Goal: Task Accomplishment & Management: Manage account settings

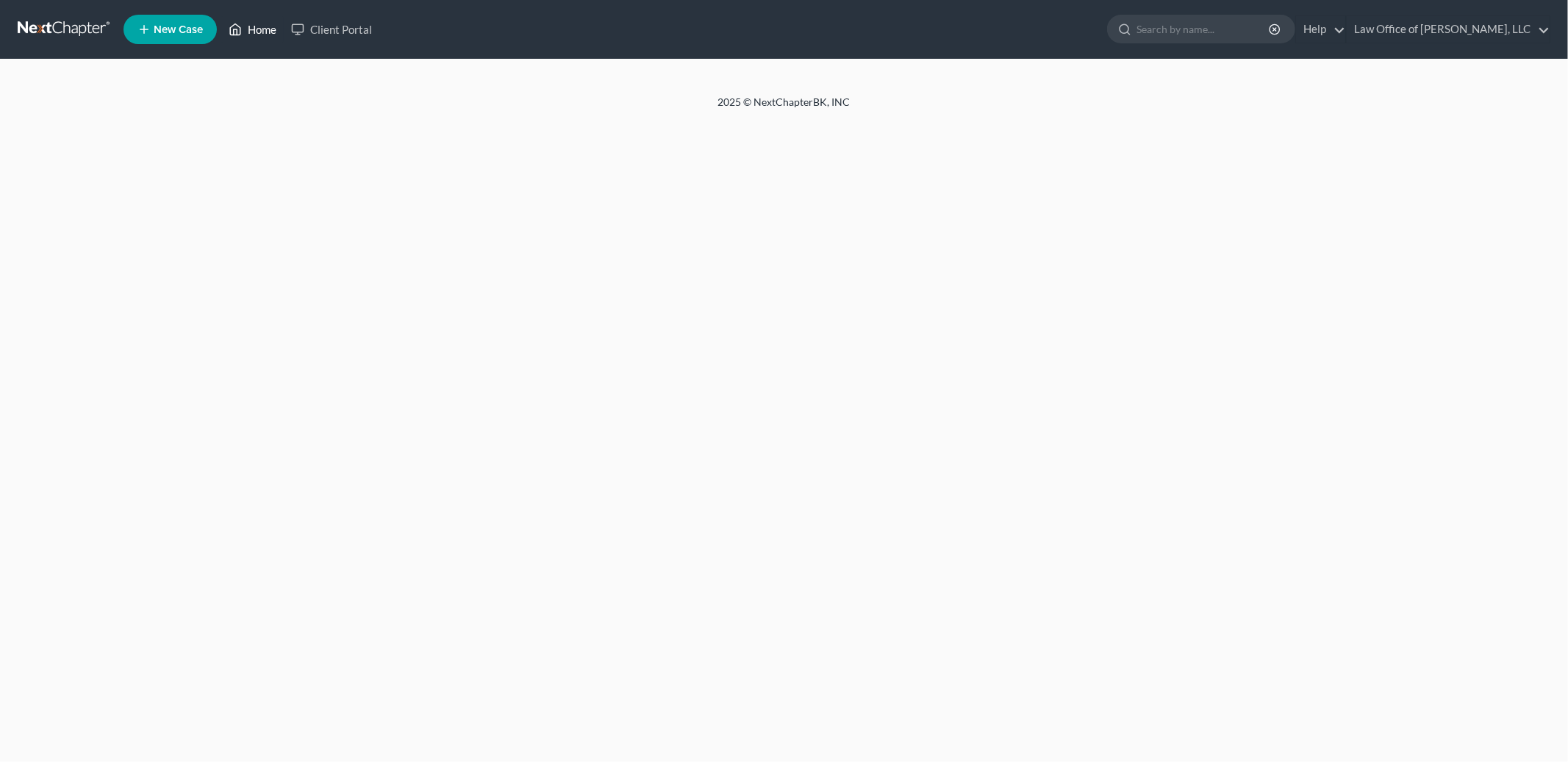
click at [263, 32] on link "Home" at bounding box center [253, 29] width 62 height 27
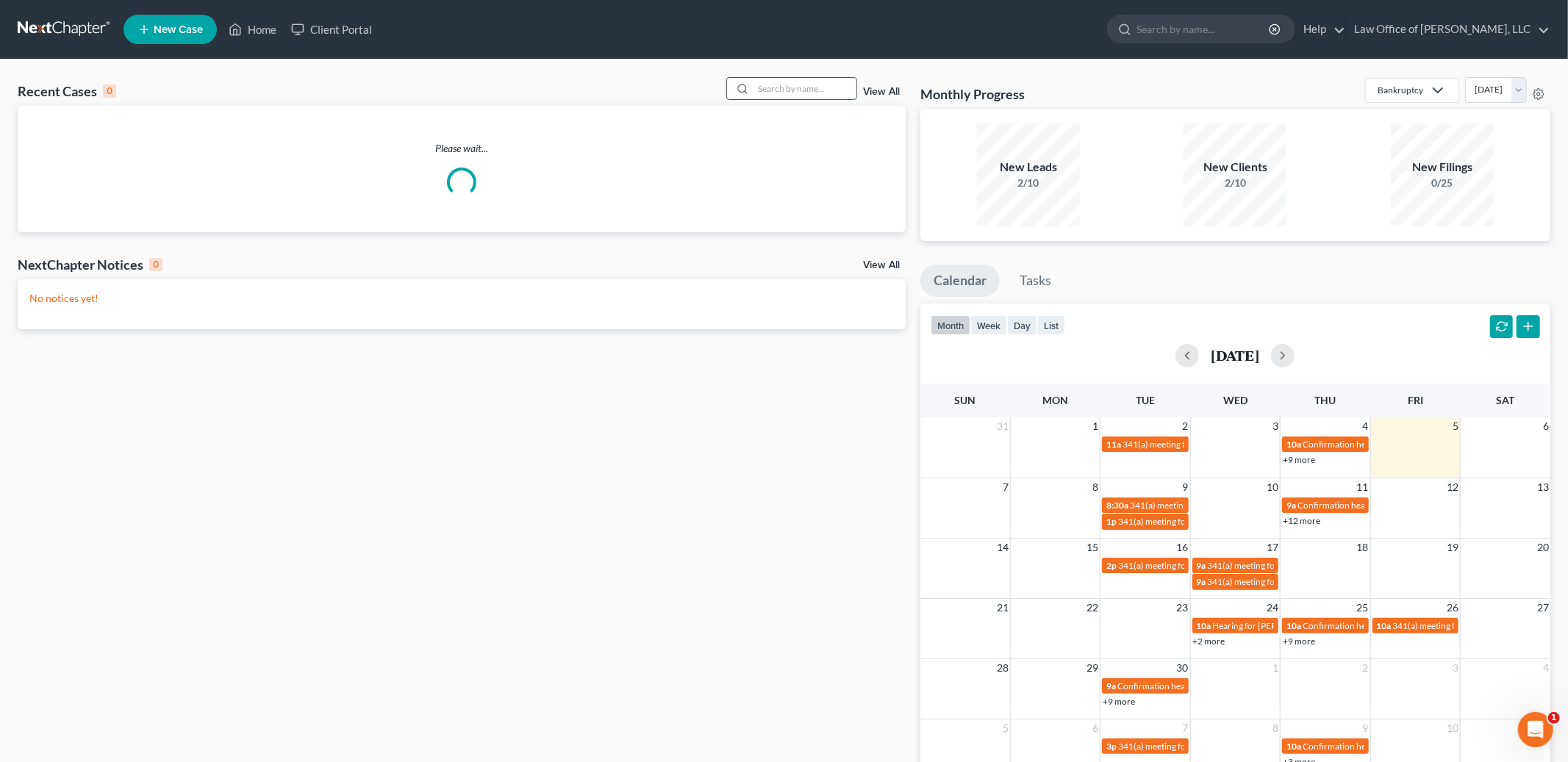
click at [801, 87] on input "search" at bounding box center [805, 88] width 103 height 21
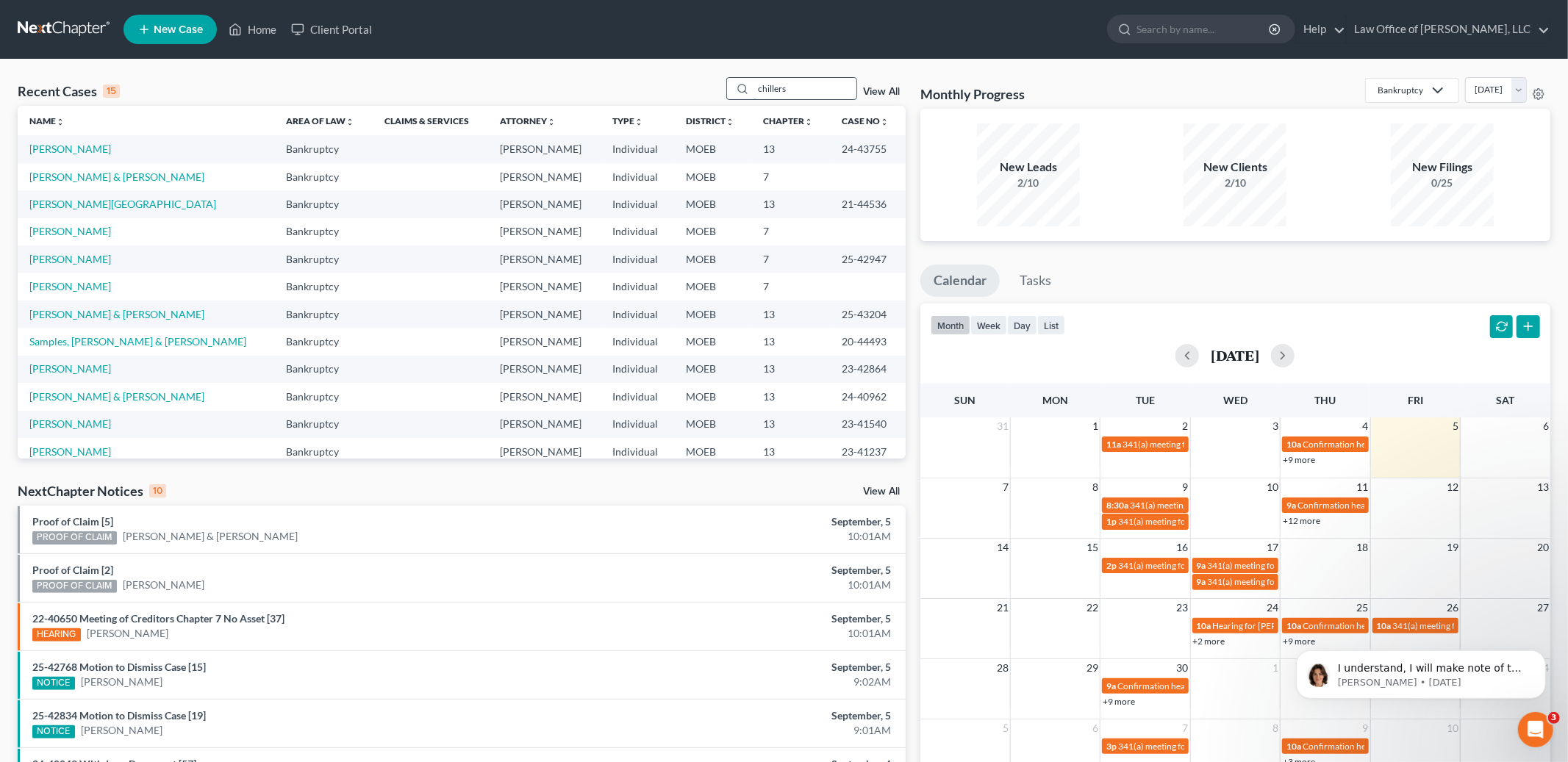
type input "chillers"
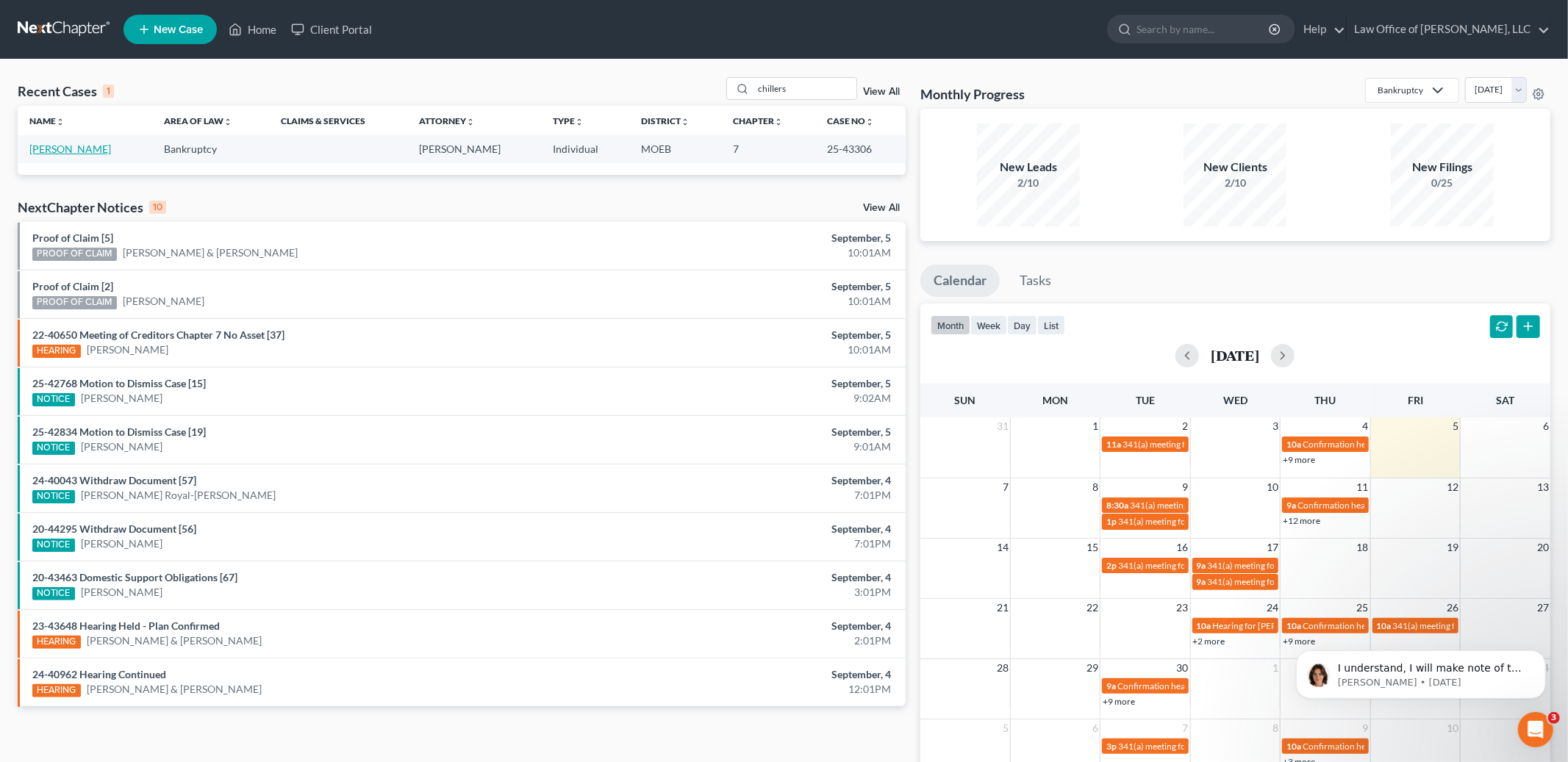
click at [89, 147] on link "Chillers, Ernestine" at bounding box center [70, 149] width 81 height 13
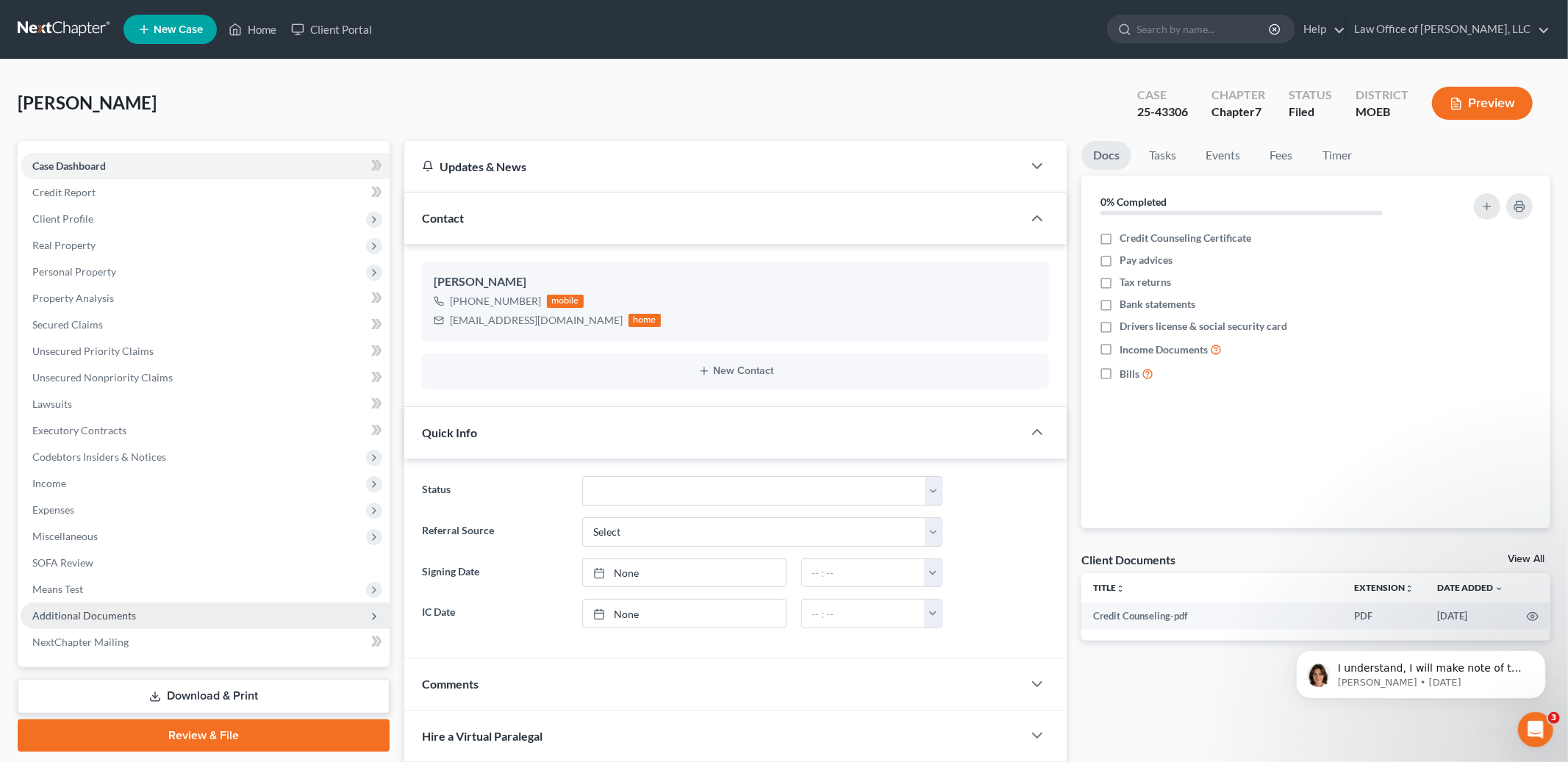
click at [121, 609] on span "Additional Documents" at bounding box center [84, 615] width 103 height 13
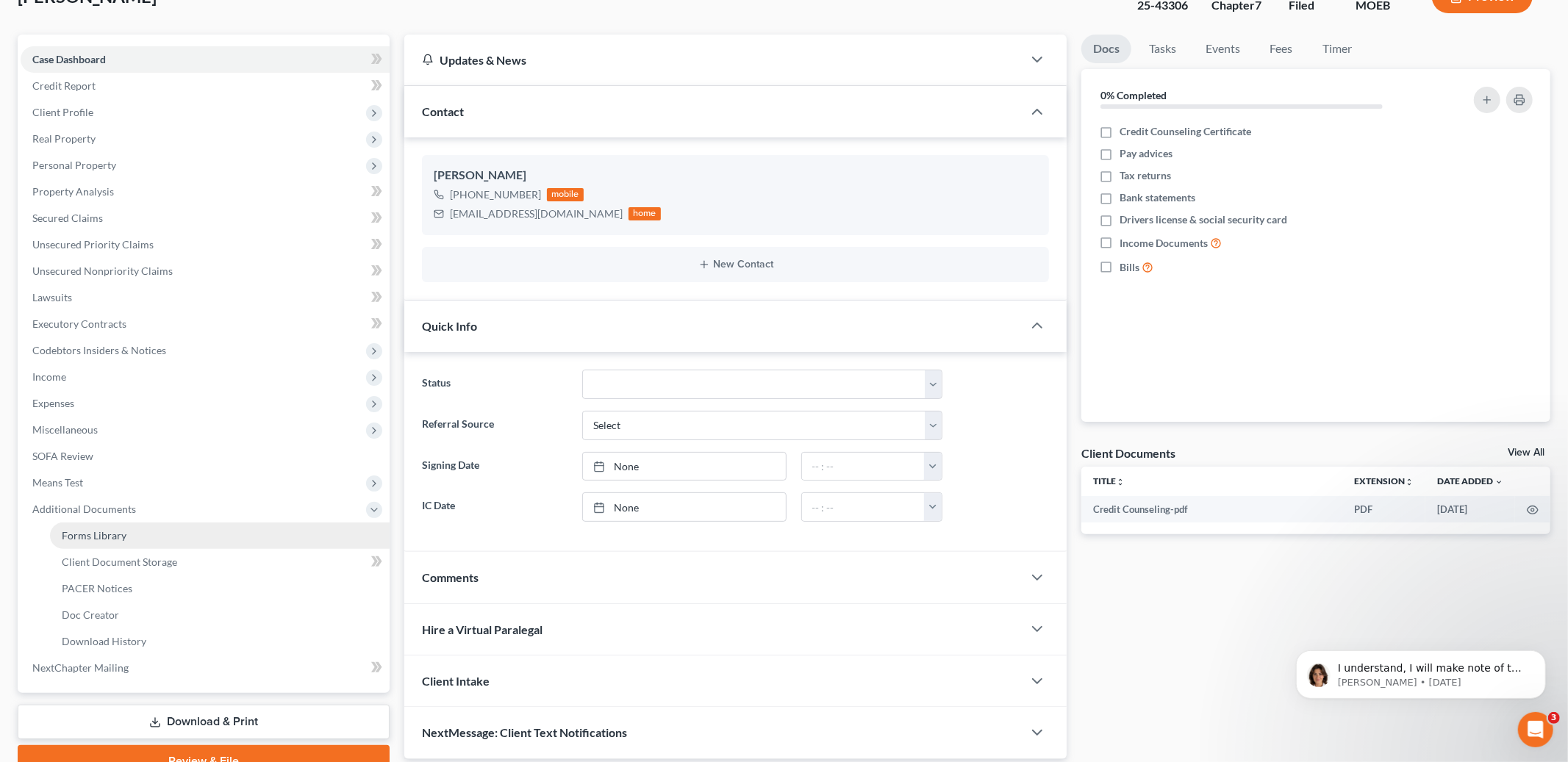
scroll to position [175, 0]
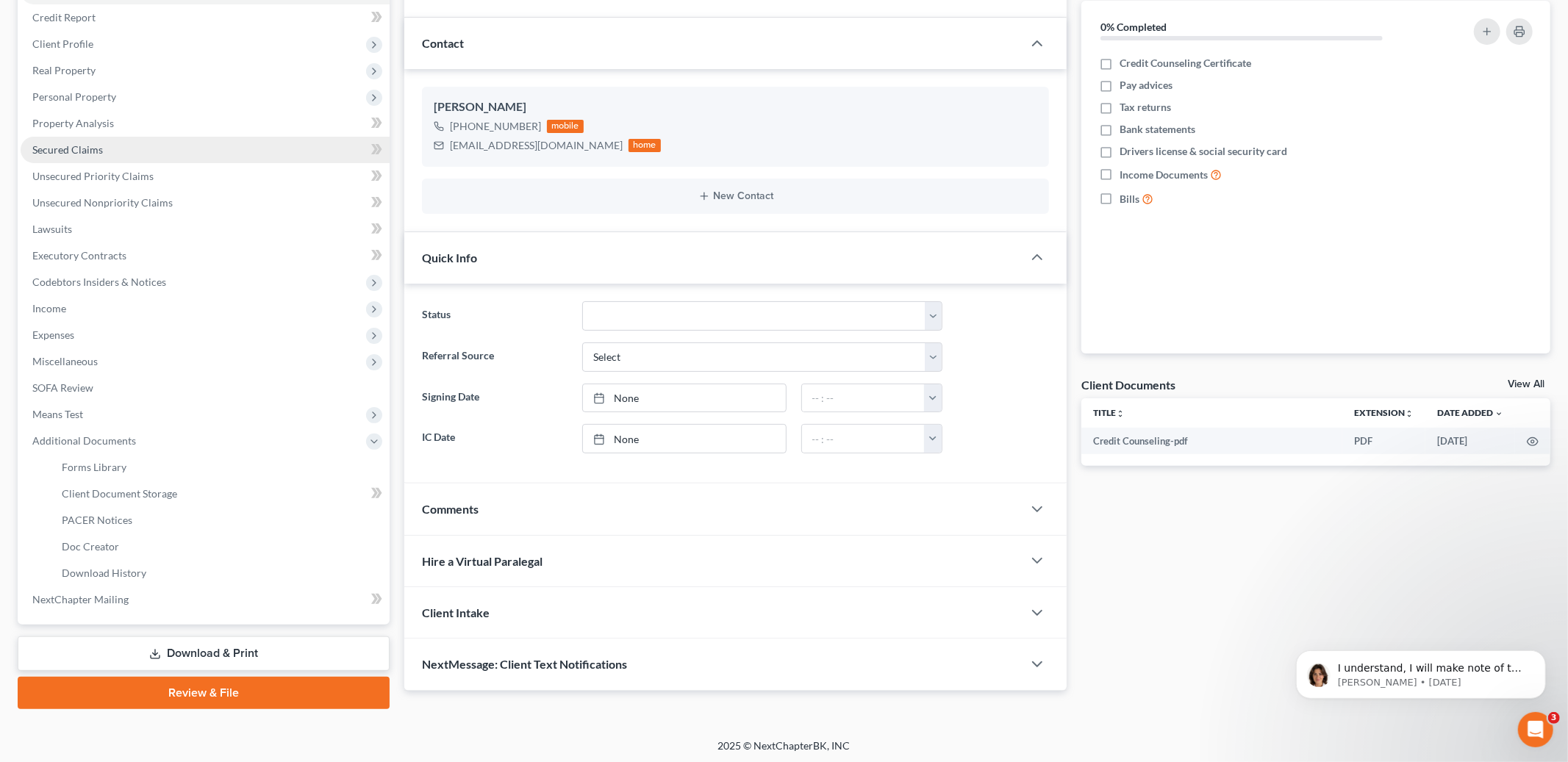
click at [88, 145] on span "Secured Claims" at bounding box center [68, 149] width 71 height 13
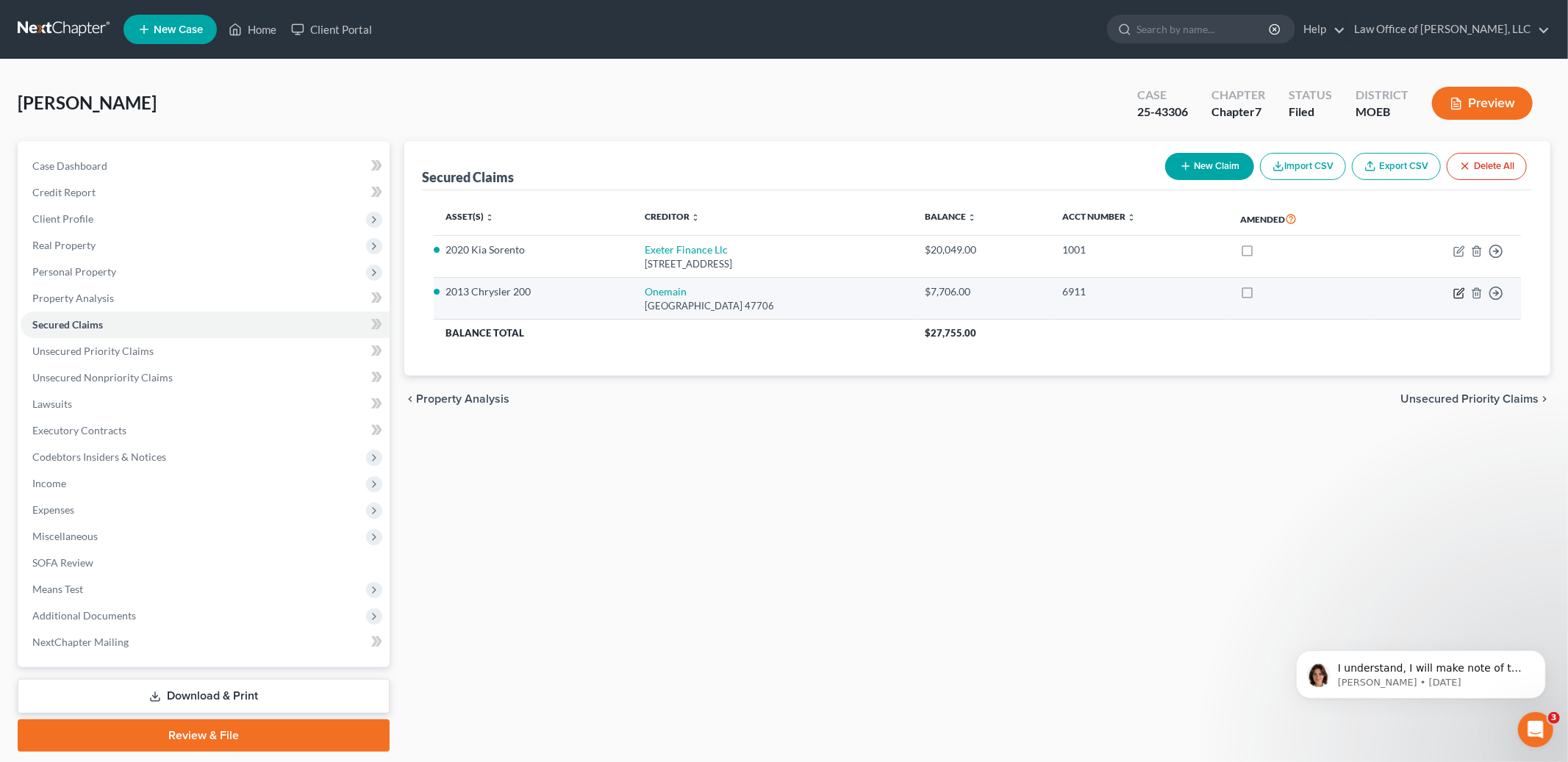
click at [1455, 296] on icon "button" at bounding box center [1459, 293] width 12 height 12
select select "15"
select select "0"
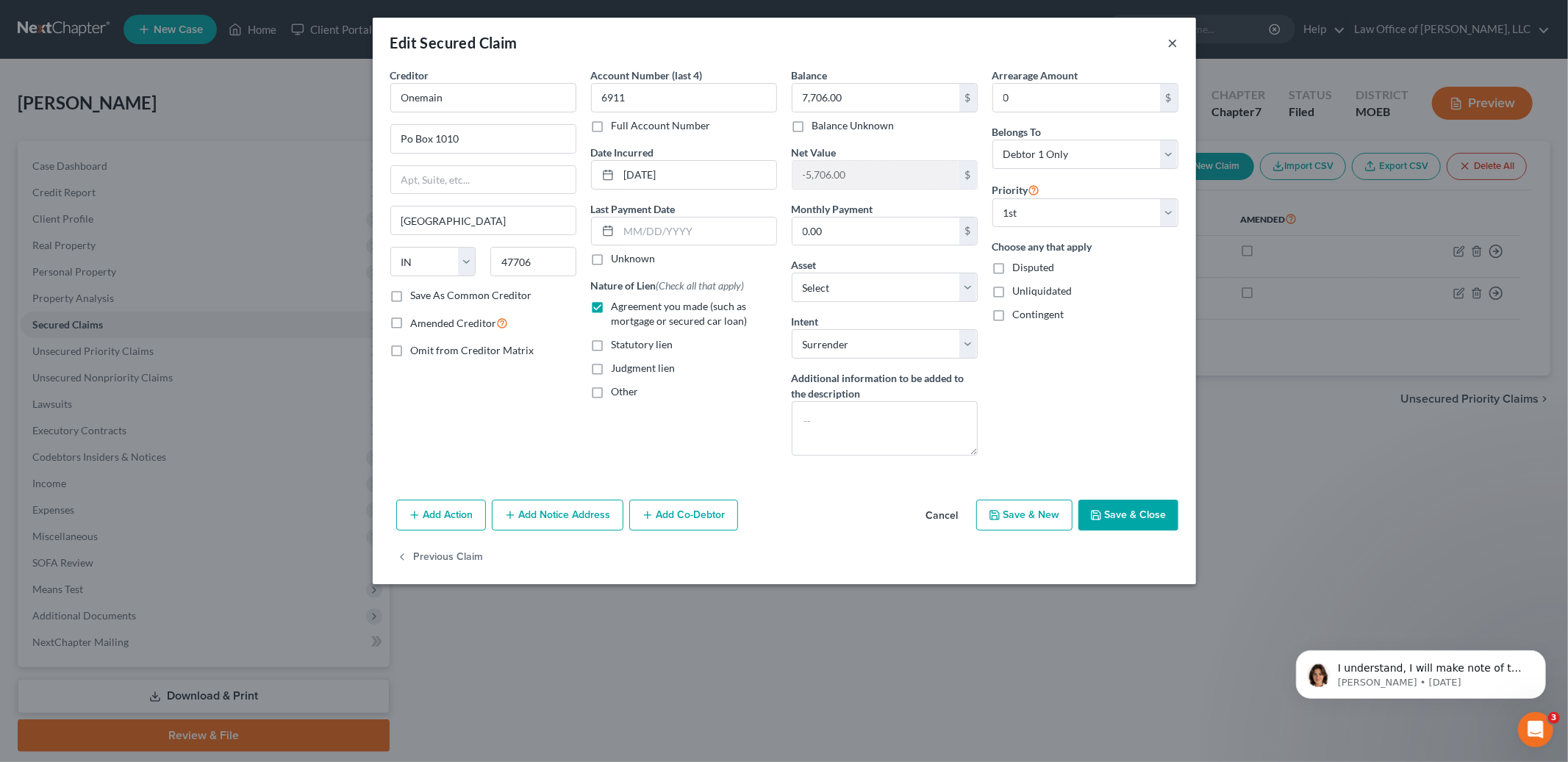
click at [1177, 44] on div "Edit Secured Claim ×" at bounding box center [784, 43] width 823 height 50
click at [1173, 44] on button "×" at bounding box center [1173, 42] width 10 height 18
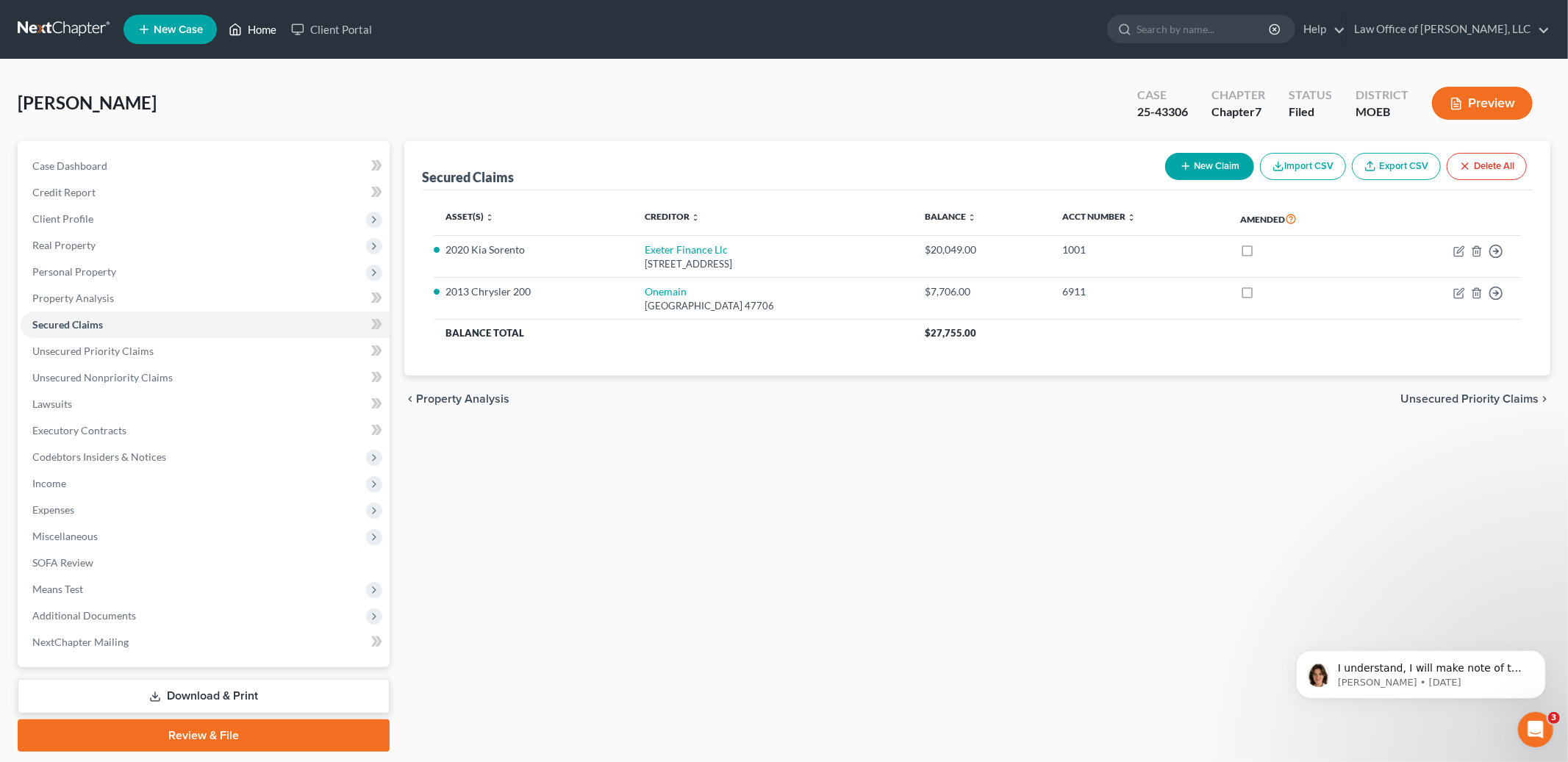
click at [255, 24] on link "Home" at bounding box center [253, 29] width 62 height 27
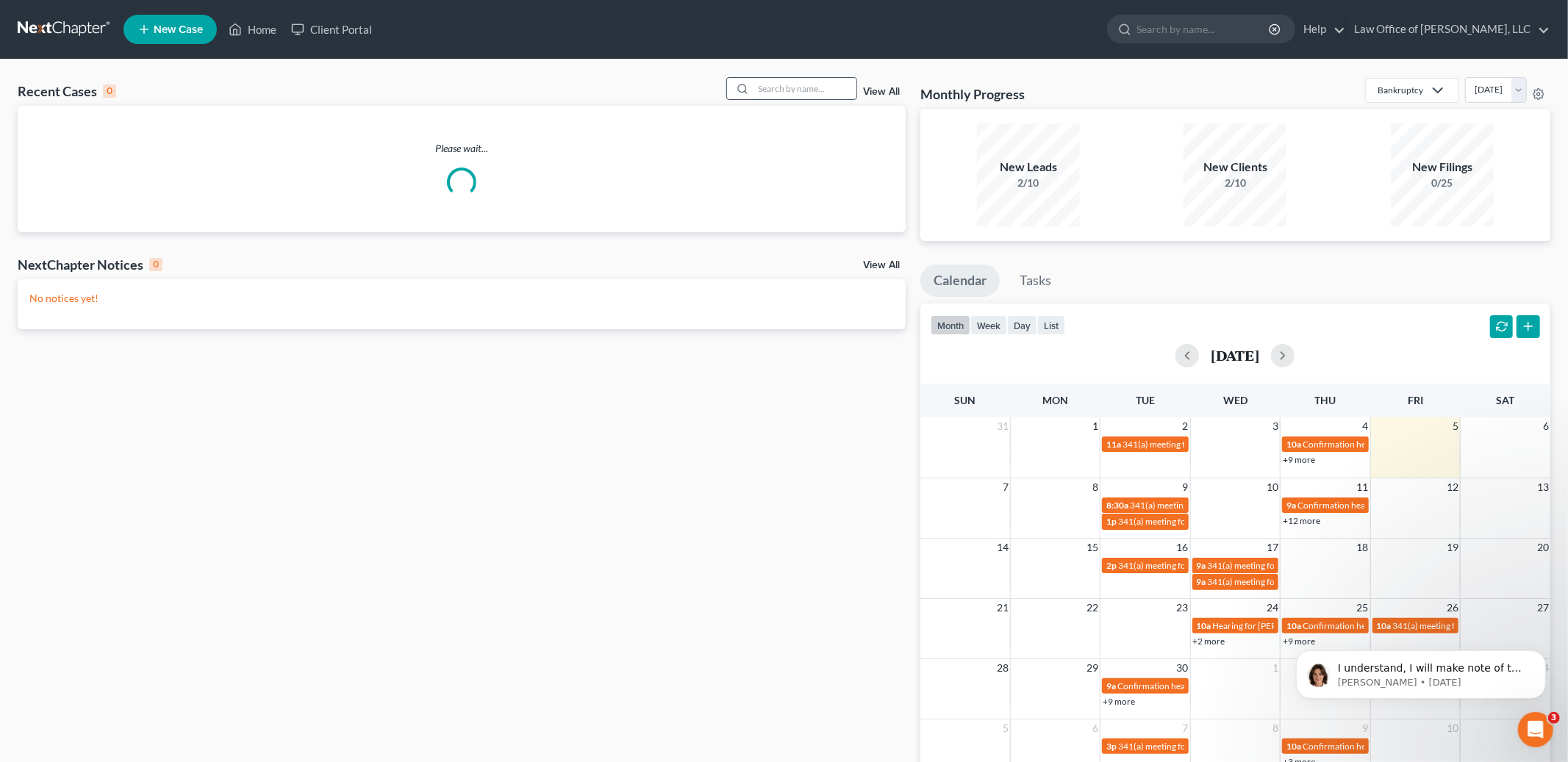
click at [797, 91] on input "search" at bounding box center [805, 88] width 103 height 21
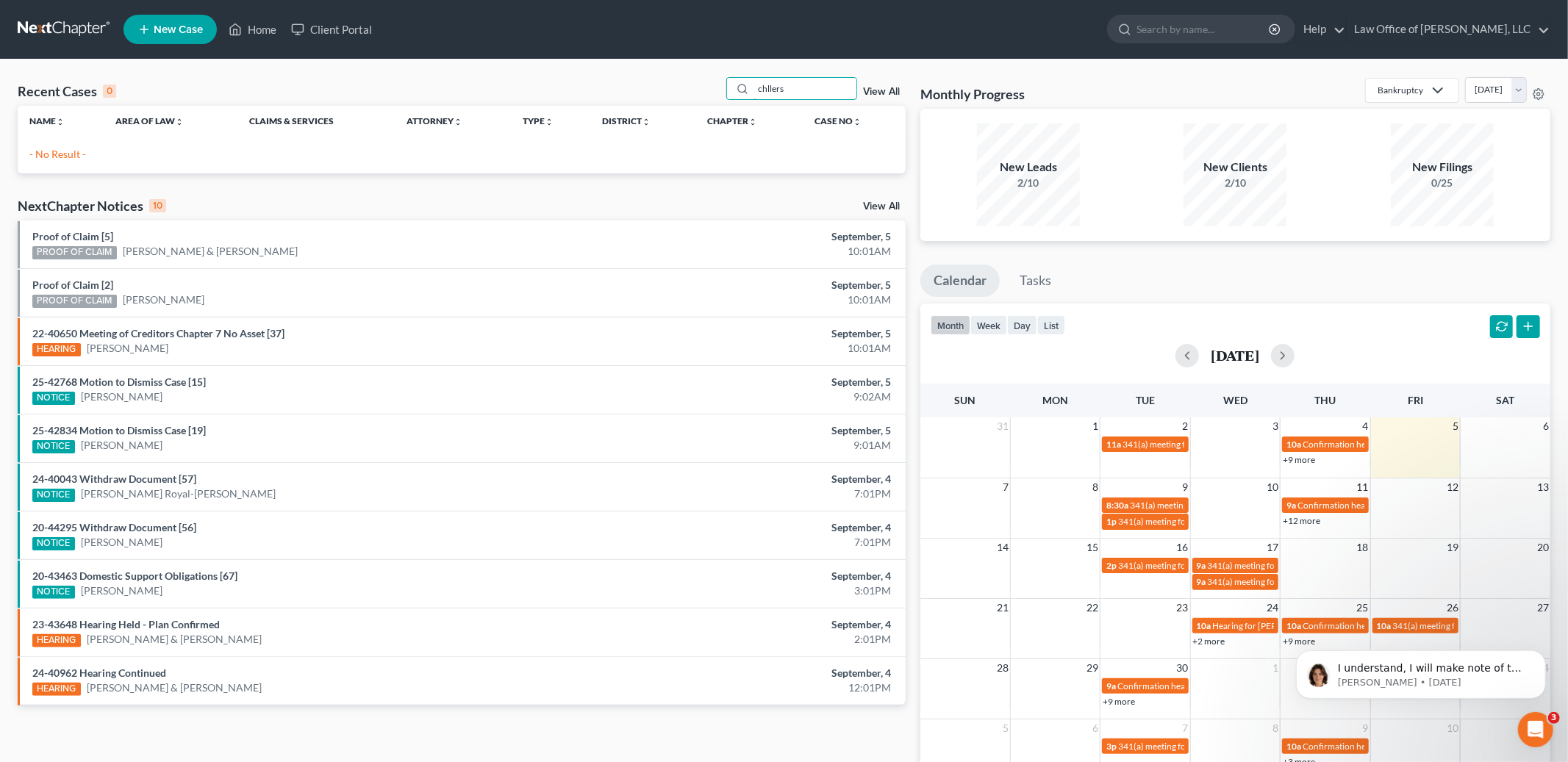
drag, startPoint x: 805, startPoint y: 89, endPoint x: 700, endPoint y: 65, distance: 107.7
click at [700, 65] on div "Recent Cases 0 chllers View All Name unfold_more expand_more expand_less Area o…" at bounding box center [784, 441] width 1568 height 763
type input "anderson"
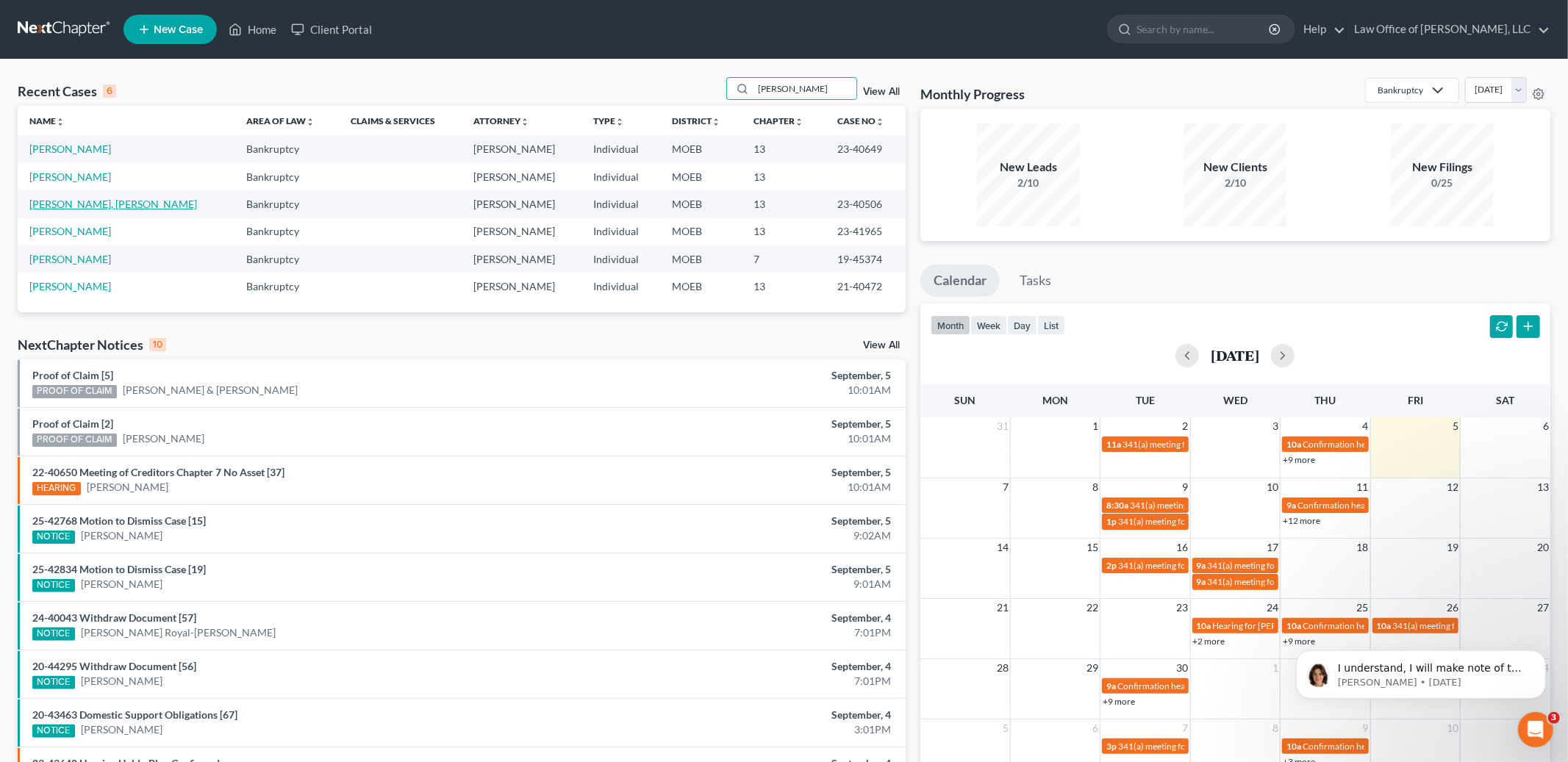
click at [54, 201] on link "Curry, Anderson" at bounding box center [113, 204] width 168 height 13
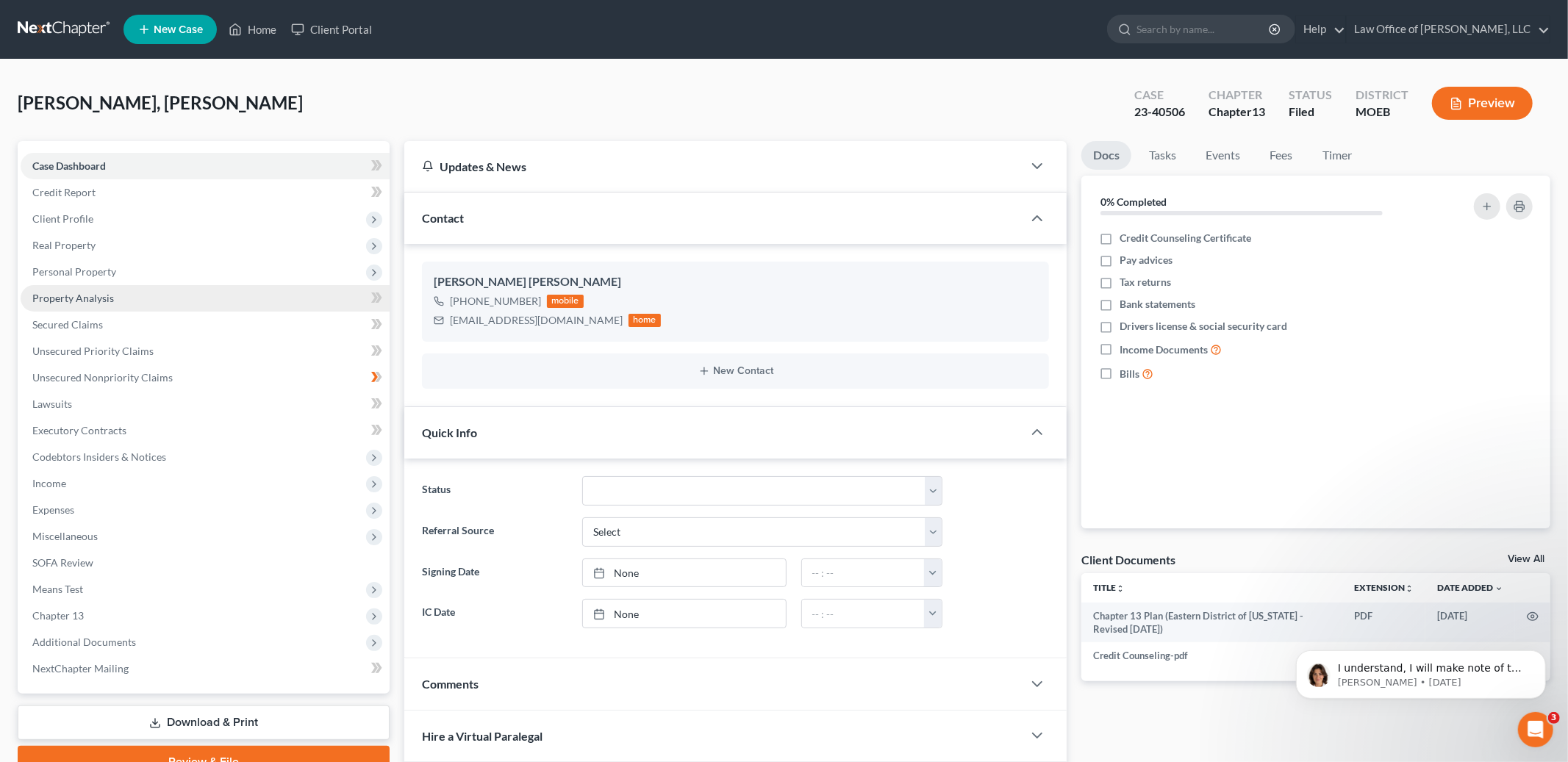
click at [109, 299] on span "Property Analysis" at bounding box center [73, 298] width 81 height 13
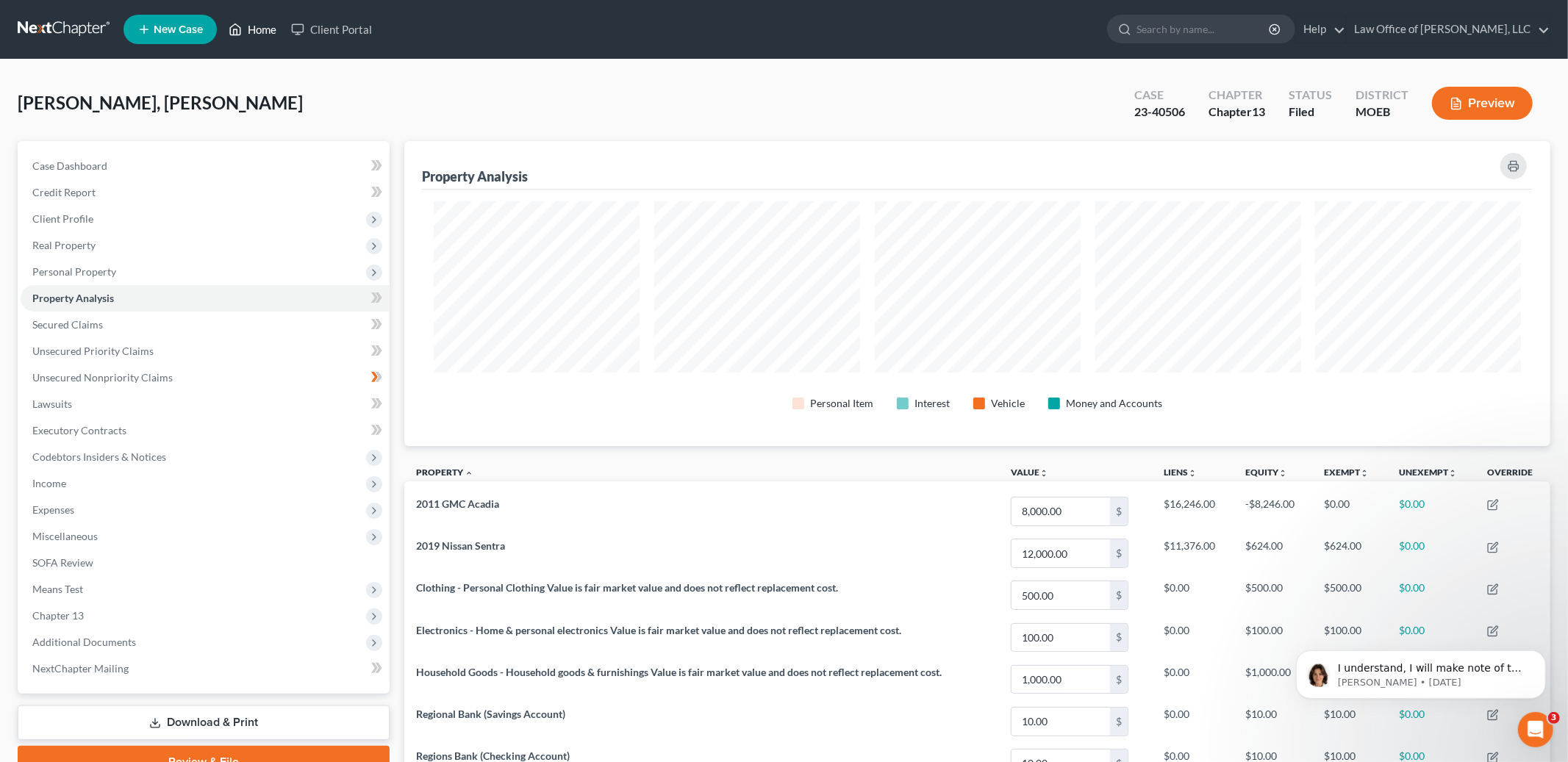
click at [260, 30] on link "Home" at bounding box center [253, 29] width 62 height 27
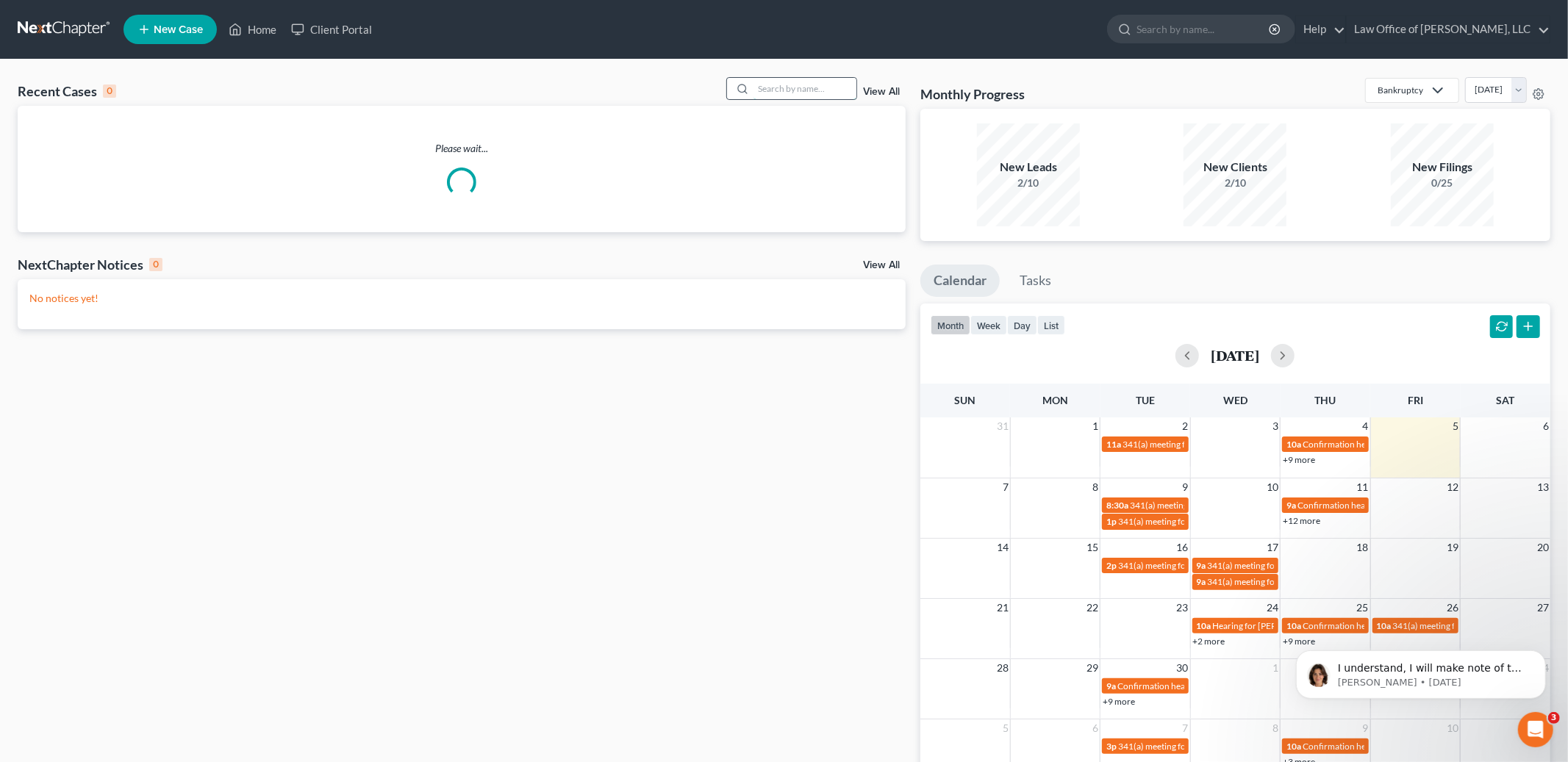
click at [781, 92] on input "search" at bounding box center [805, 88] width 103 height 21
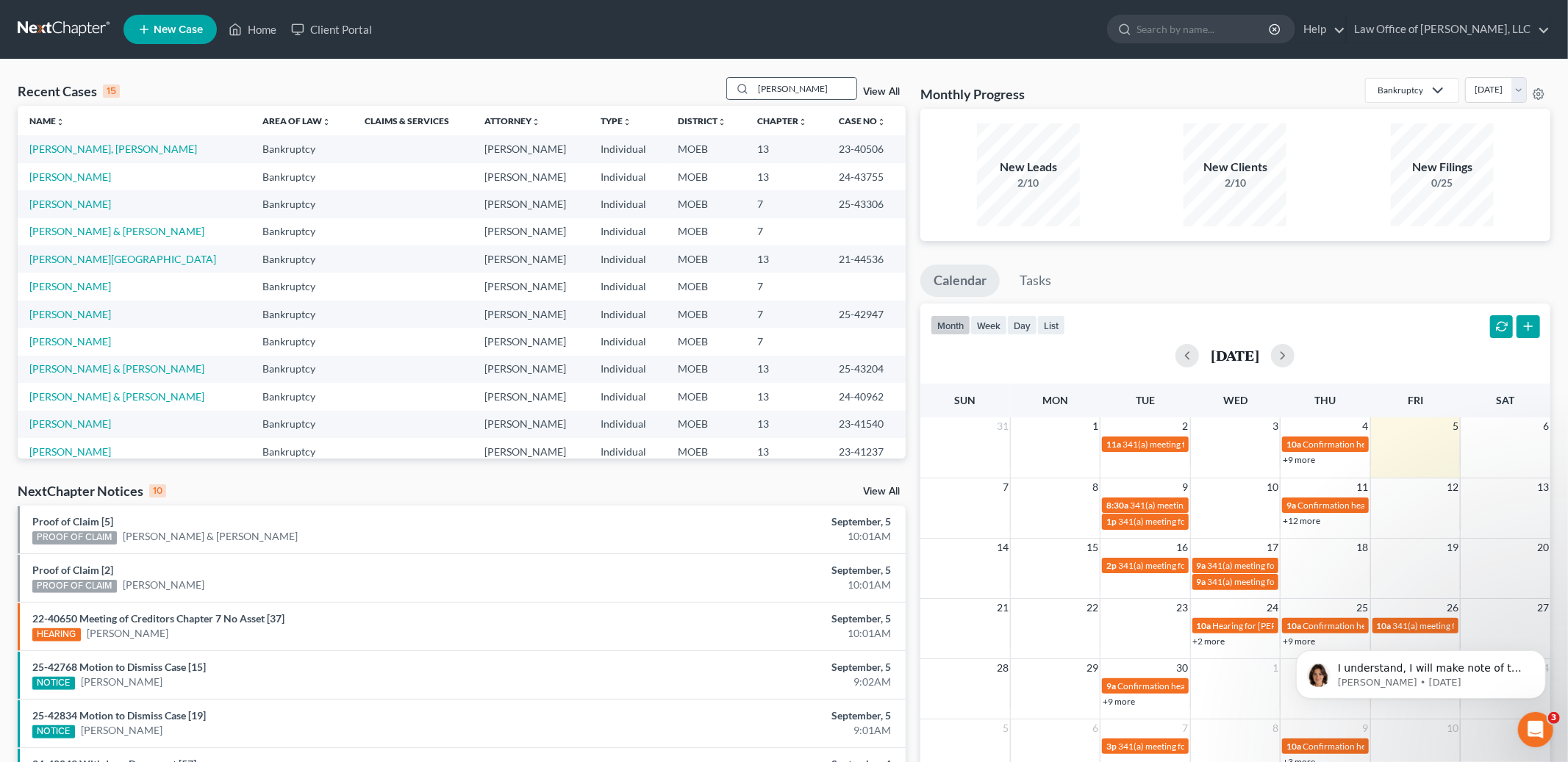
type input "declue"
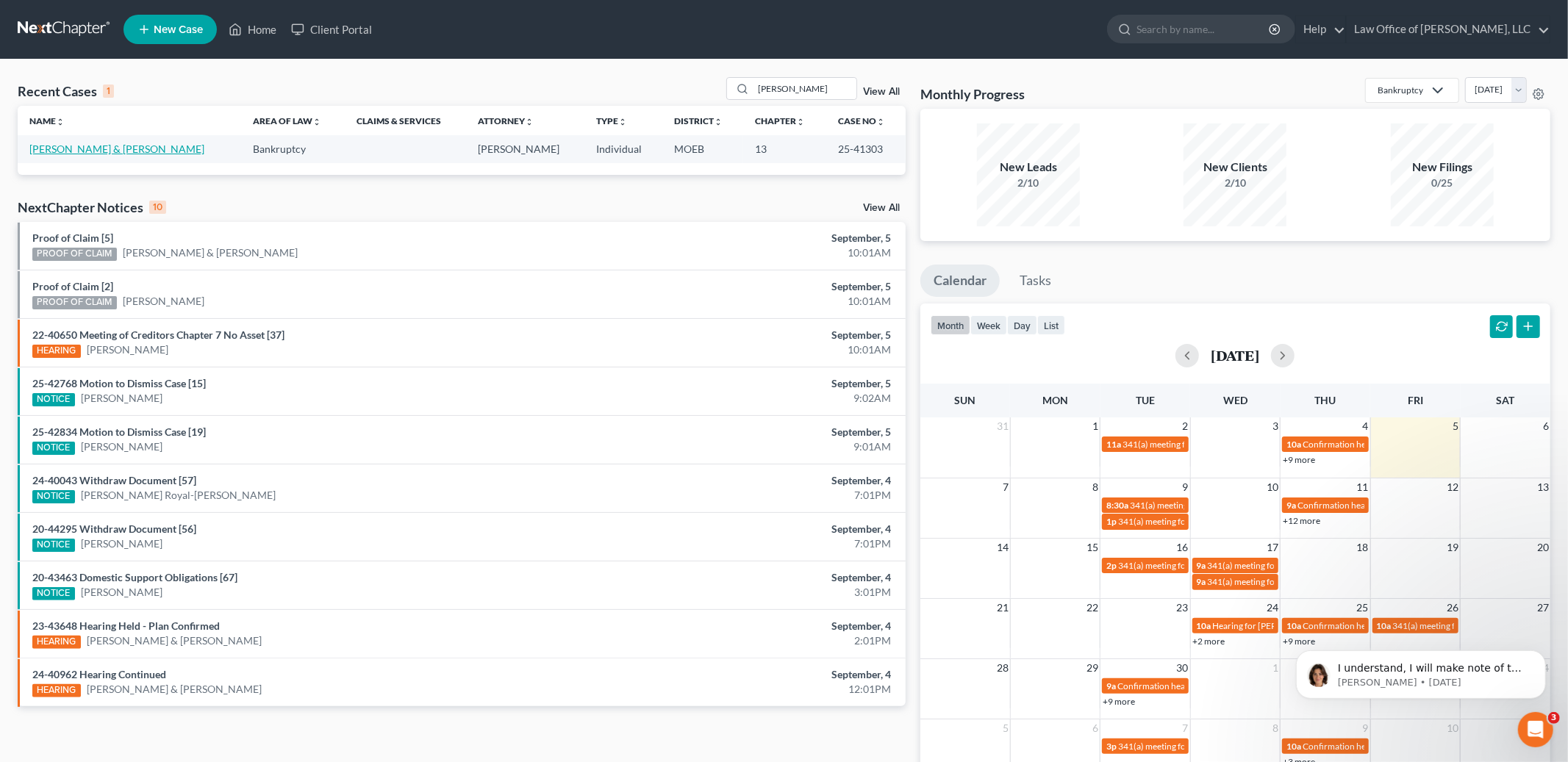
click at [69, 151] on link "Declue, Leroy & Robin" at bounding box center [117, 149] width 175 height 13
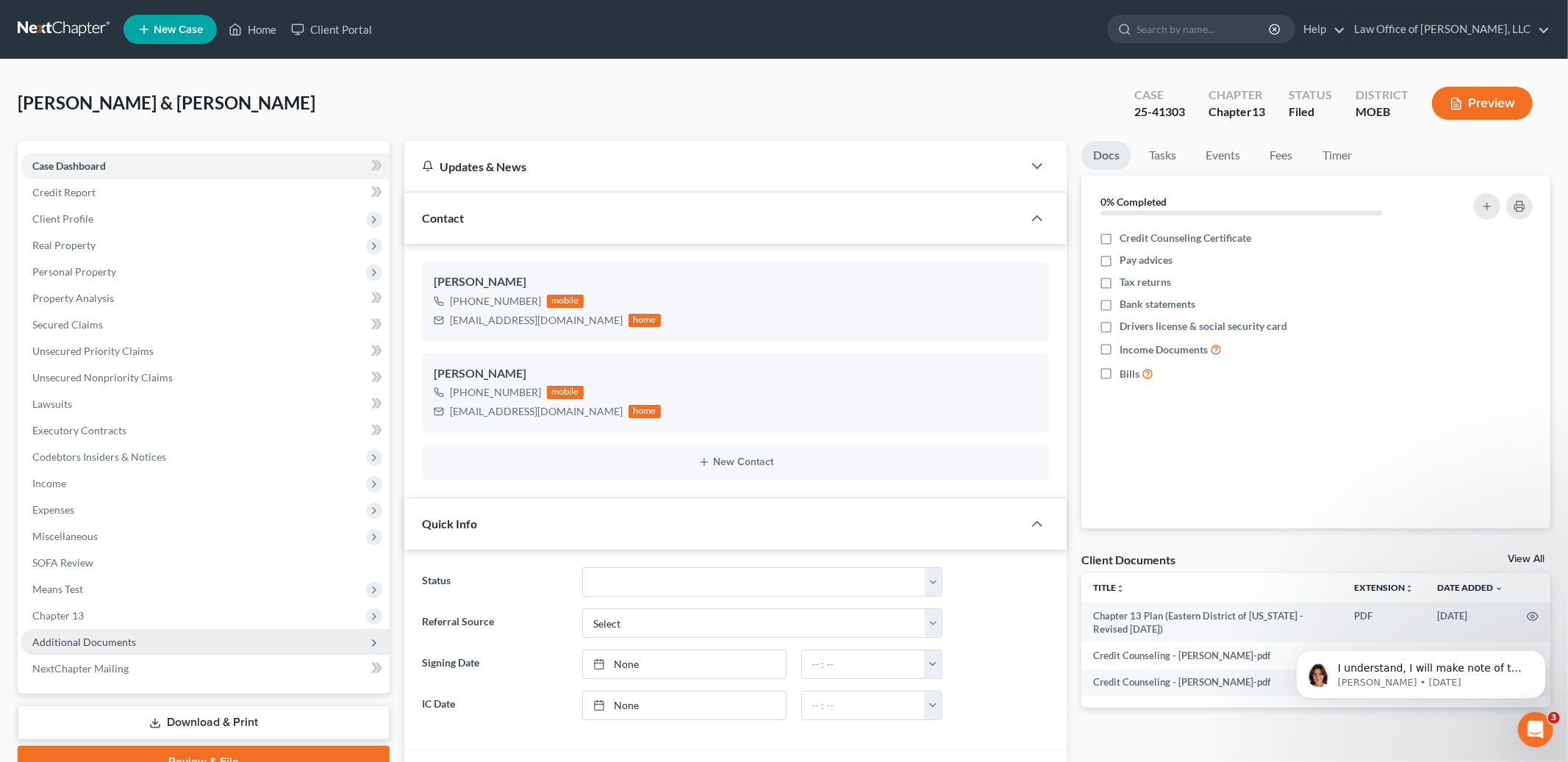
click at [80, 639] on span "Additional Documents" at bounding box center [84, 641] width 103 height 13
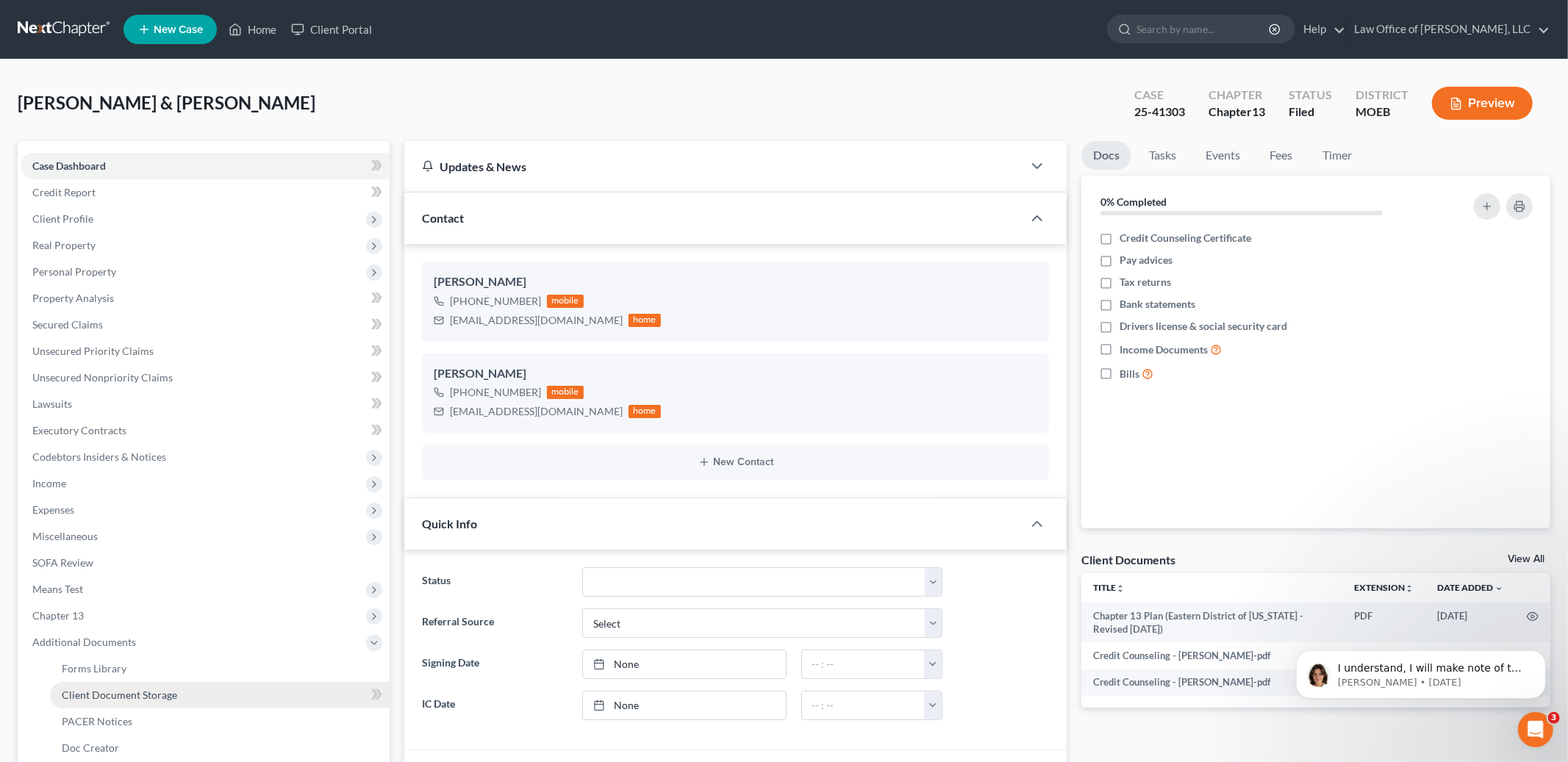
click at [110, 696] on span "Client Document Storage" at bounding box center [119, 695] width 115 height 13
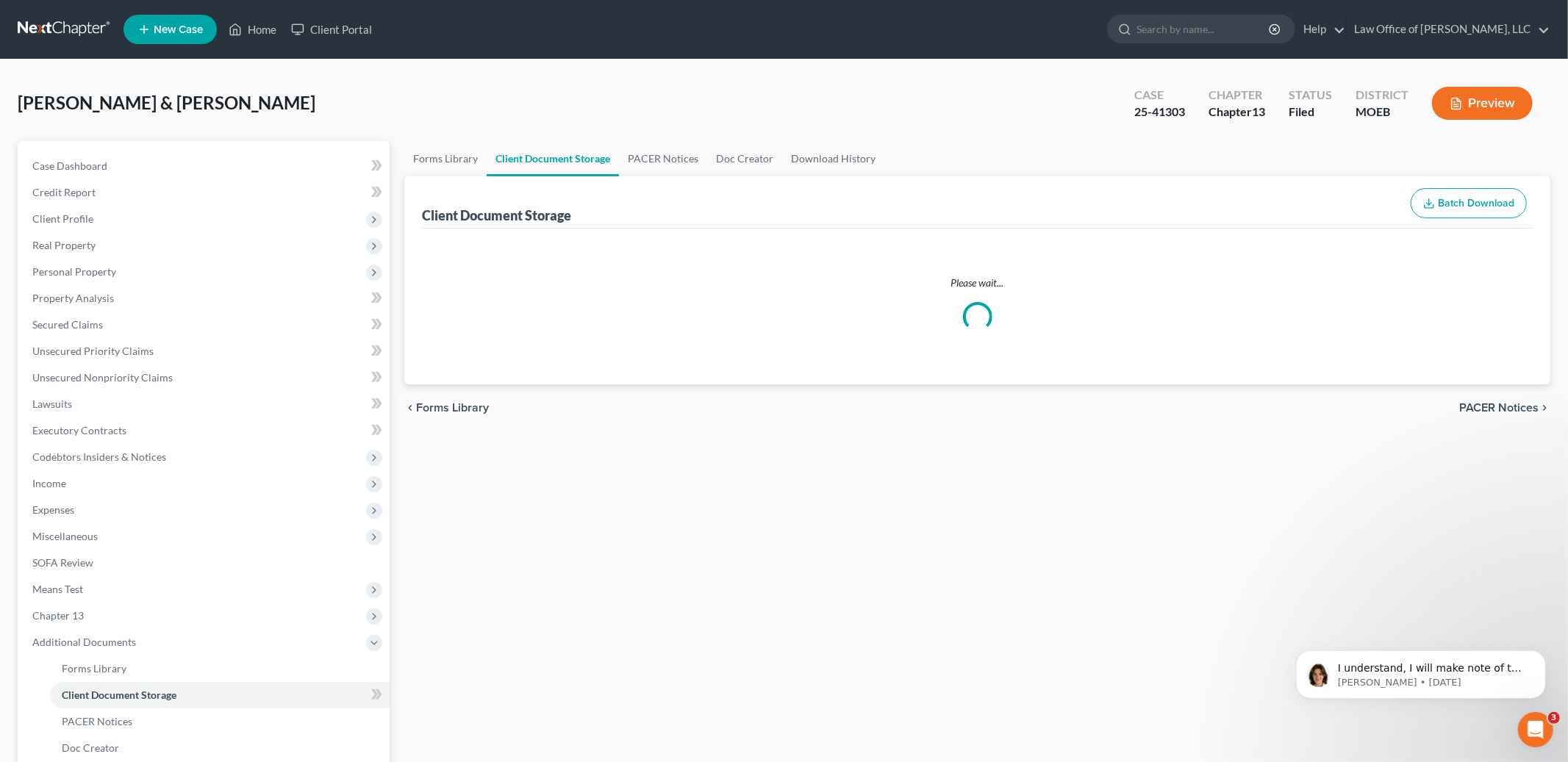
select select "9"
select select "14"
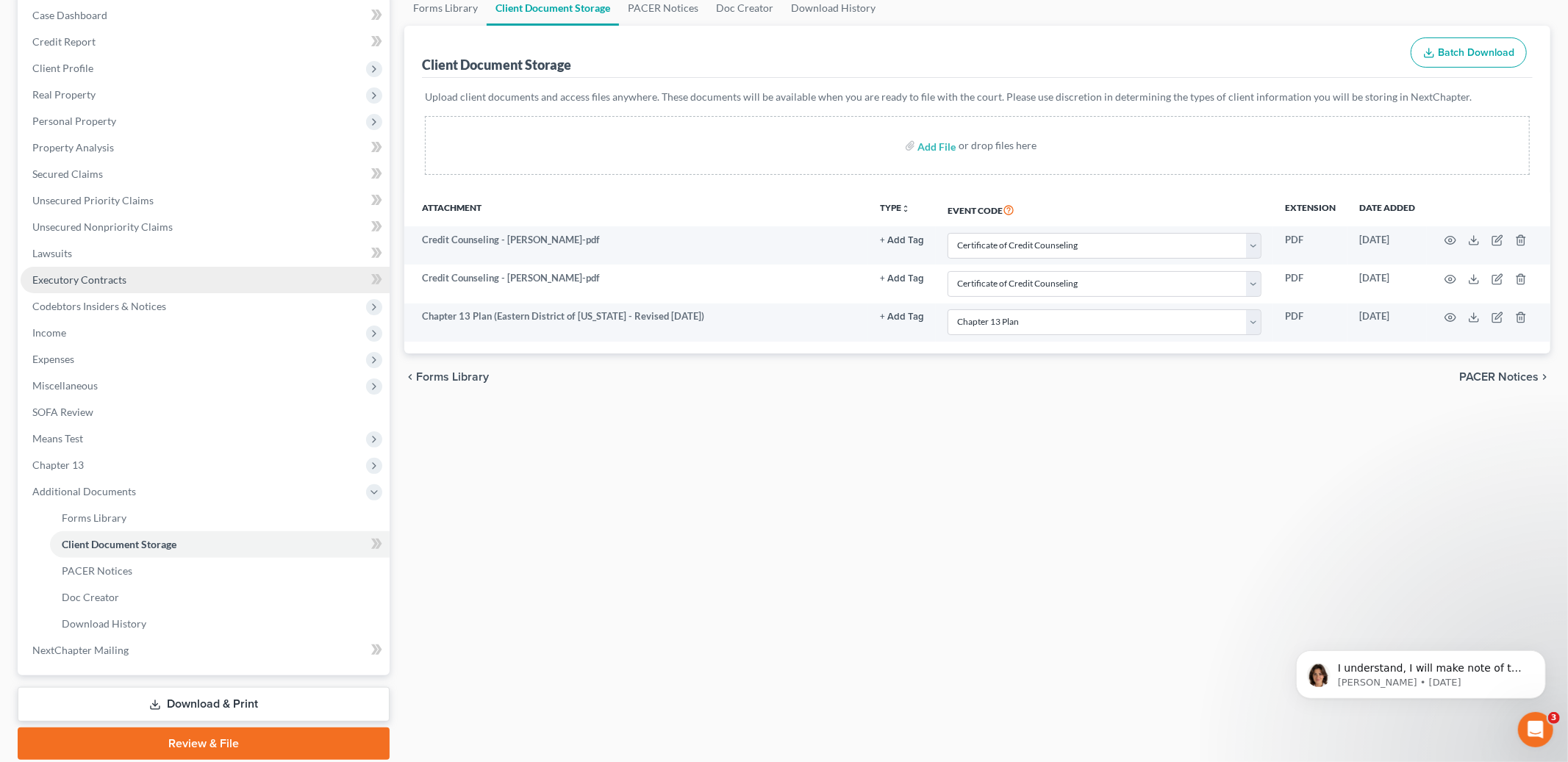
scroll to position [202, 0]
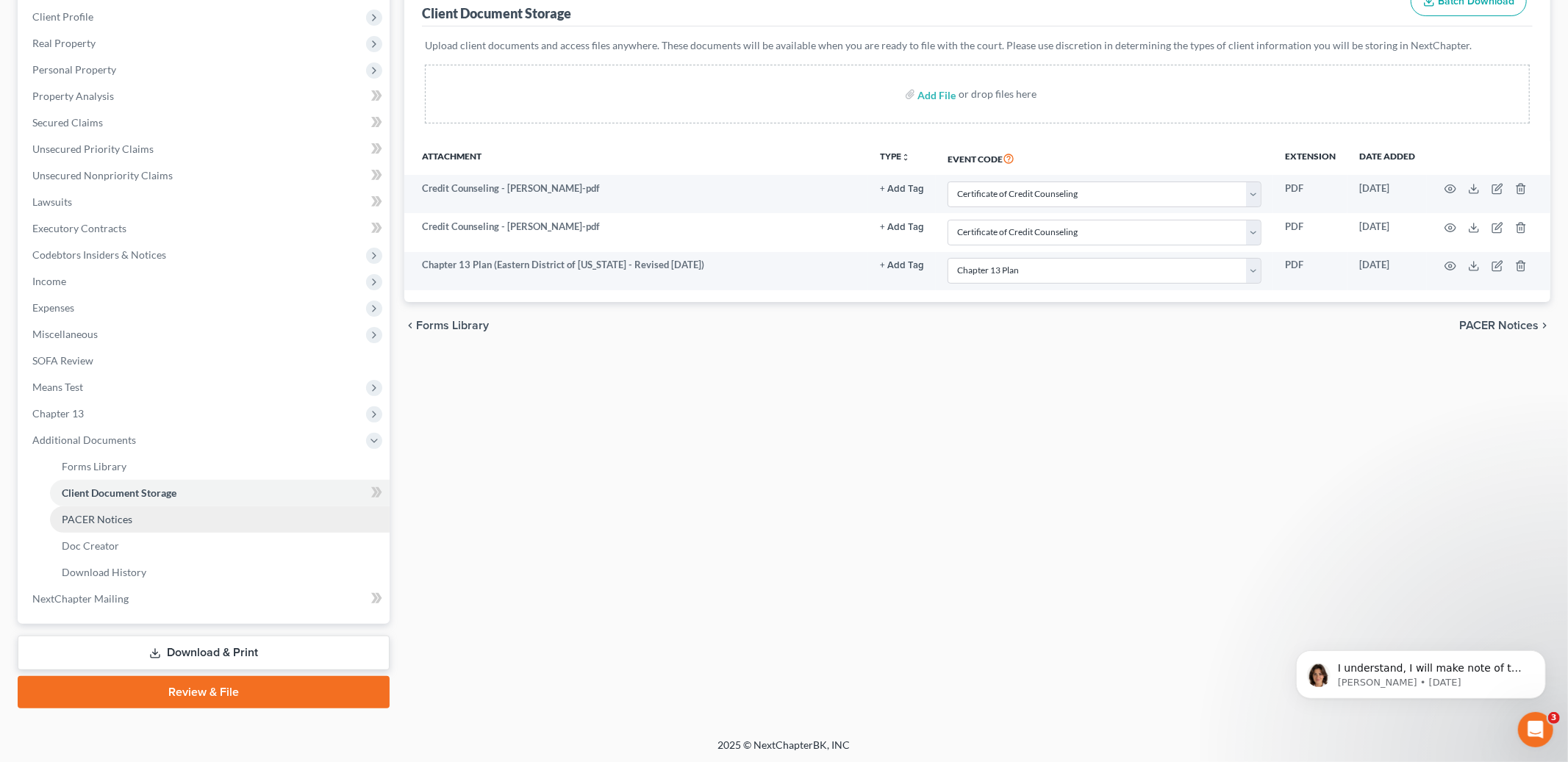
click at [147, 519] on link "PACER Notices" at bounding box center [220, 519] width 340 height 27
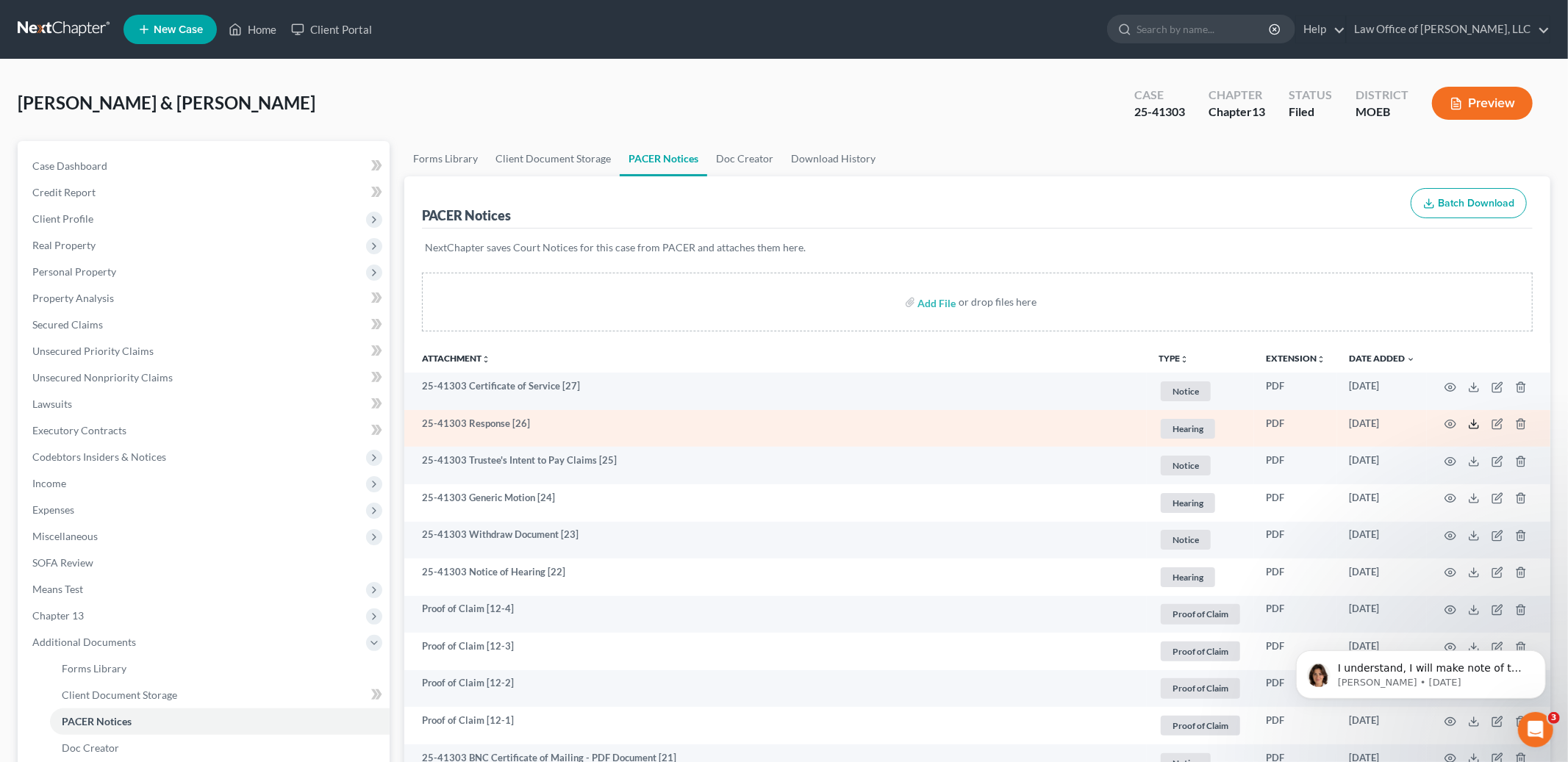
click at [1476, 425] on icon at bounding box center [1474, 424] width 12 height 12
